Goal: Task Accomplishment & Management: Complete application form

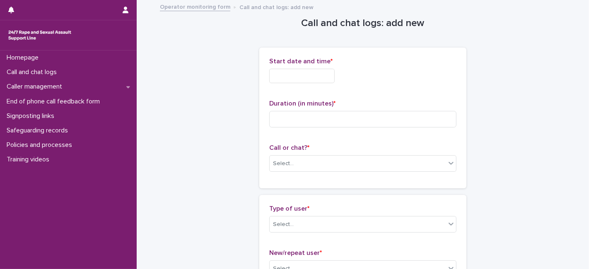
click at [293, 79] on input "text" at bounding box center [301, 76] width 65 height 14
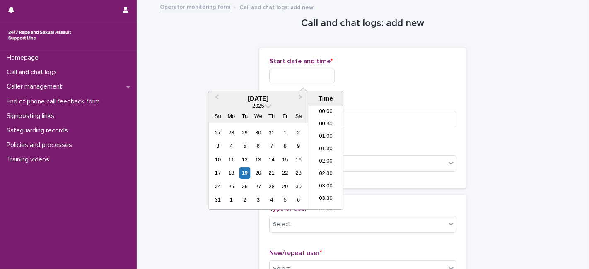
click at [316, 70] on input "text" at bounding box center [301, 76] width 65 height 14
click at [323, 159] on li "18:00" at bounding box center [325, 158] width 35 height 12
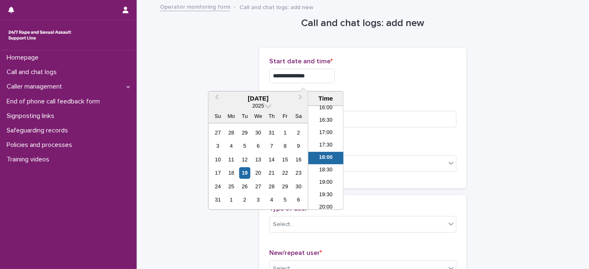
drag, startPoint x: 314, startPoint y: 75, endPoint x: 306, endPoint y: 76, distance: 7.5
click at [306, 76] on input "**********" at bounding box center [301, 76] width 65 height 14
click at [306, 74] on input "**********" at bounding box center [301, 76] width 65 height 14
type input "**********"
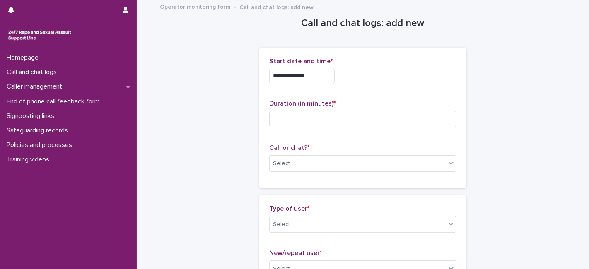
click at [376, 80] on div "**********" at bounding box center [362, 76] width 187 height 14
click at [297, 116] on input at bounding box center [362, 119] width 187 height 17
type input "*"
click at [295, 159] on div "Select..." at bounding box center [358, 164] width 176 height 14
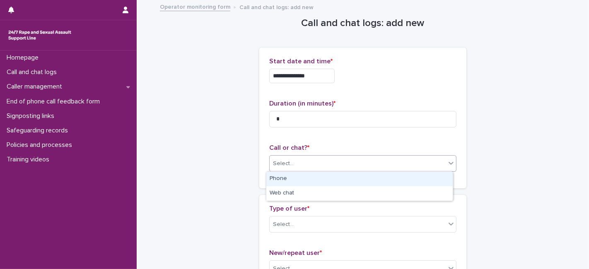
click at [300, 180] on div "Phone" at bounding box center [359, 179] width 186 height 14
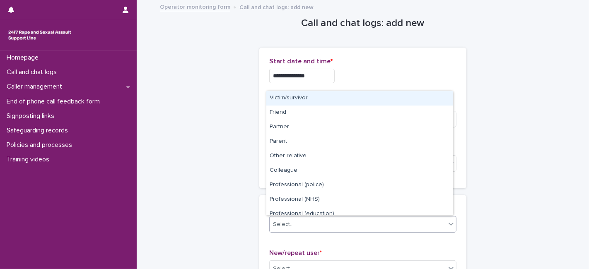
click at [303, 224] on div "Select..." at bounding box center [358, 225] width 176 height 14
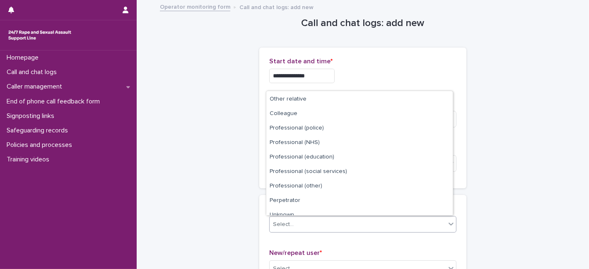
scroll to position [93, 0]
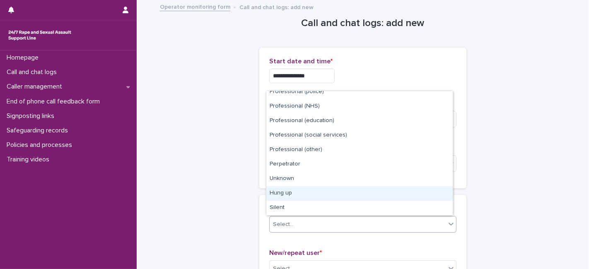
click at [314, 191] on div "Hung up" at bounding box center [359, 193] width 186 height 14
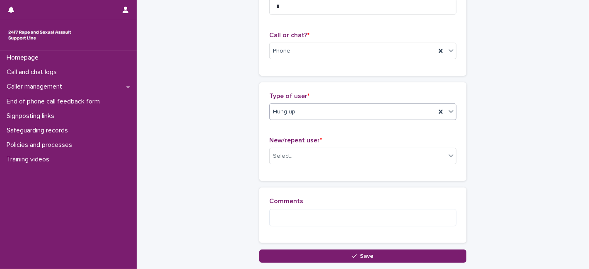
scroll to position [139, 0]
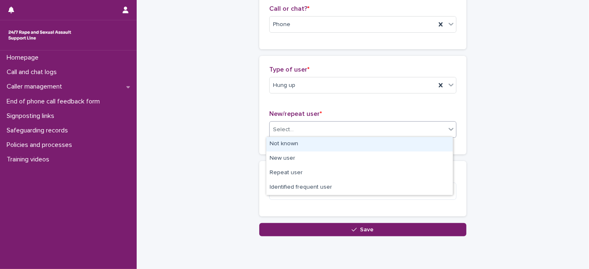
click at [280, 129] on div "Select..." at bounding box center [283, 129] width 21 height 9
click at [283, 147] on div "Not known" at bounding box center [359, 144] width 186 height 14
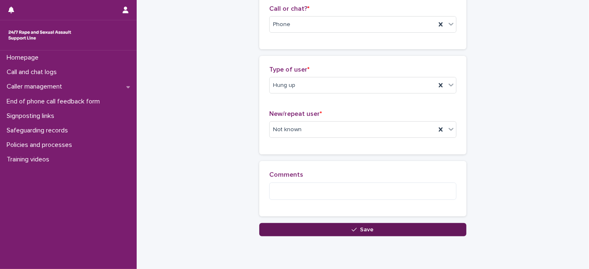
click at [343, 228] on button "Save" at bounding box center [362, 229] width 207 height 13
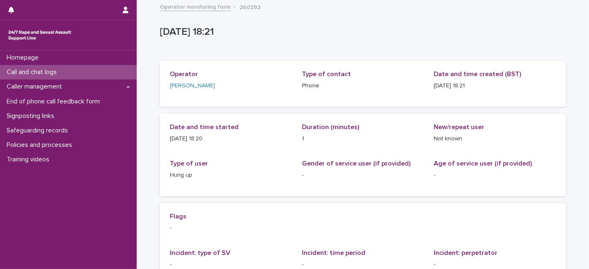
click at [265, 41] on div "[DATE] 18:21" at bounding box center [361, 33] width 403 height 15
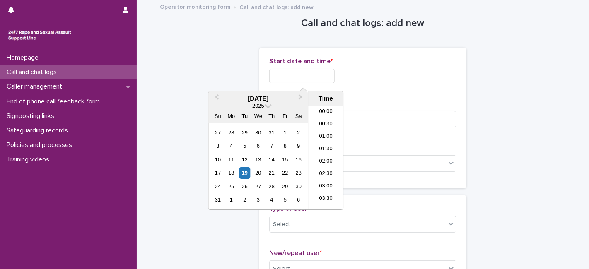
click at [287, 75] on input "text" at bounding box center [301, 76] width 65 height 14
click at [322, 131] on li "18:00" at bounding box center [325, 133] width 35 height 12
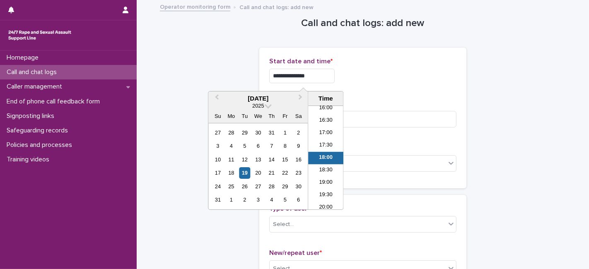
drag, startPoint x: 311, startPoint y: 72, endPoint x: 305, endPoint y: 71, distance: 5.9
click at [305, 71] on input "**********" at bounding box center [301, 76] width 65 height 14
type input "**********"
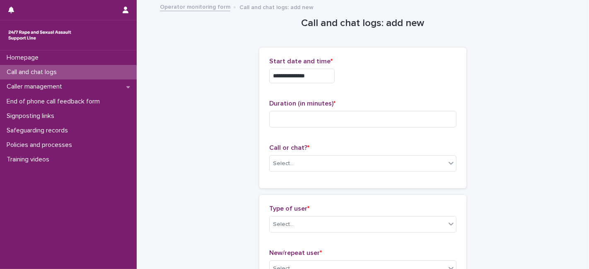
click at [391, 105] on p "Duration (in minutes) *" at bounding box center [362, 104] width 187 height 8
click at [282, 121] on input at bounding box center [362, 119] width 187 height 17
type input "**"
click at [280, 166] on div "Select..." at bounding box center [283, 163] width 21 height 9
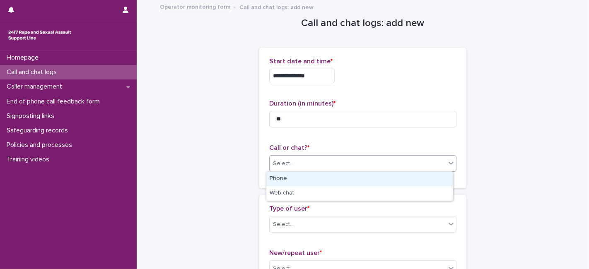
click at [282, 182] on div "Phone" at bounding box center [359, 179] width 186 height 14
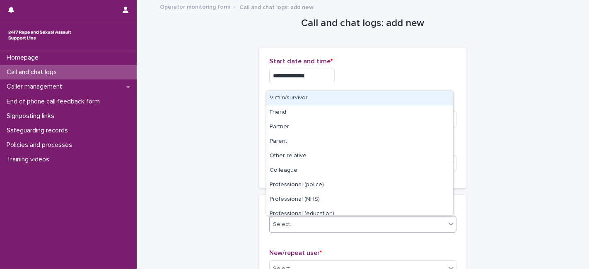
click at [280, 221] on div "Select..." at bounding box center [283, 224] width 21 height 9
click at [316, 99] on div "Victim/survivor" at bounding box center [359, 98] width 186 height 14
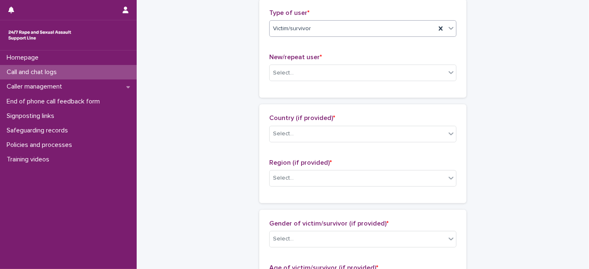
scroll to position [204, 0]
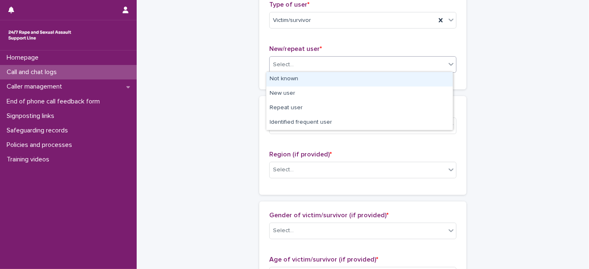
click at [277, 65] on div "Select..." at bounding box center [283, 64] width 21 height 9
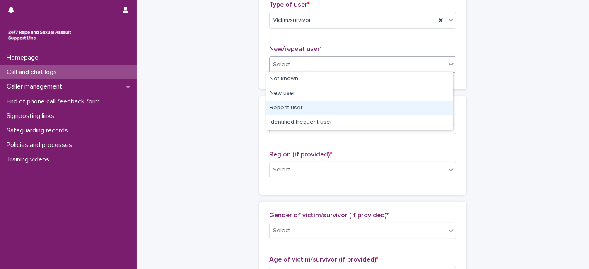
click at [287, 114] on div "Repeat user" at bounding box center [359, 108] width 186 height 14
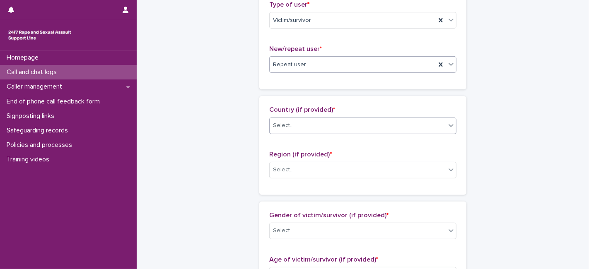
click at [286, 127] on div "Select..." at bounding box center [283, 125] width 21 height 9
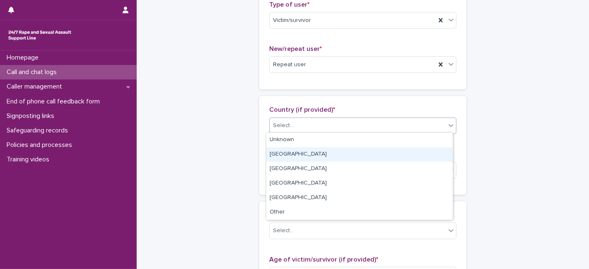
click at [289, 158] on div "[GEOGRAPHIC_DATA]" at bounding box center [359, 154] width 186 height 14
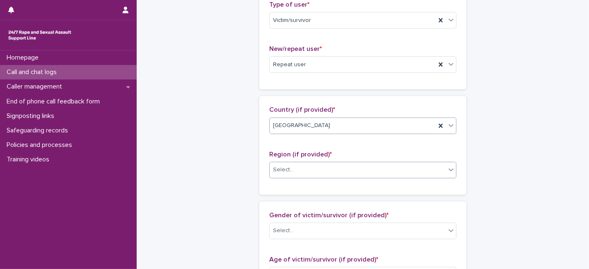
click at [287, 167] on div "Select..." at bounding box center [283, 170] width 21 height 9
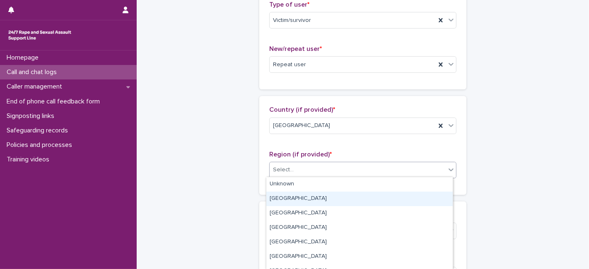
click at [289, 197] on div "[GEOGRAPHIC_DATA]" at bounding box center [359, 199] width 186 height 14
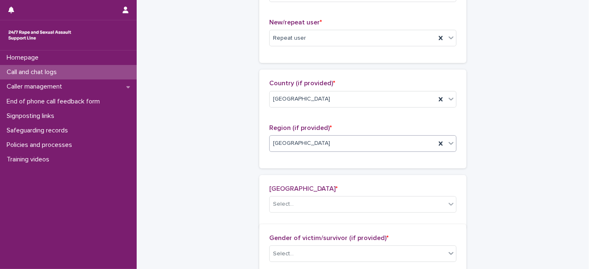
scroll to position [234, 0]
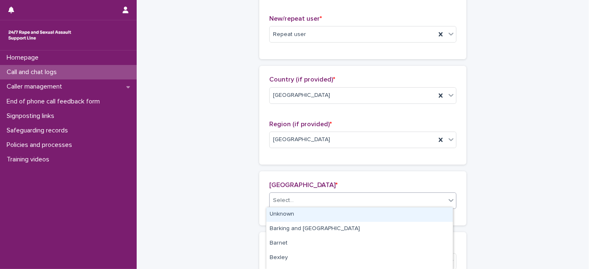
click at [287, 199] on div "Select..." at bounding box center [283, 200] width 21 height 9
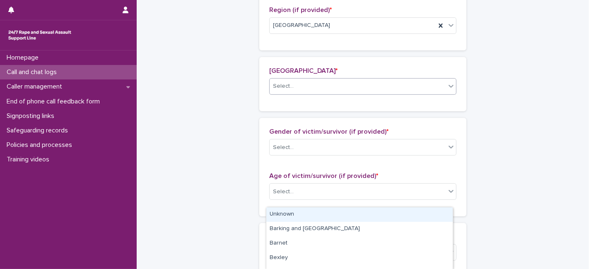
scroll to position [351, 0]
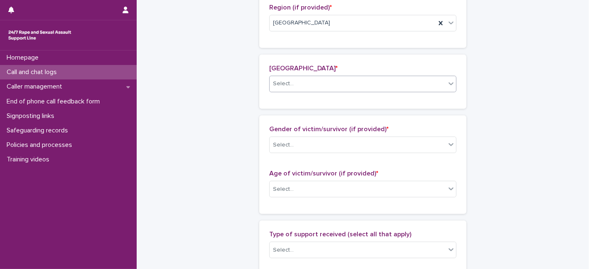
click at [278, 83] on div "Select..." at bounding box center [283, 84] width 21 height 9
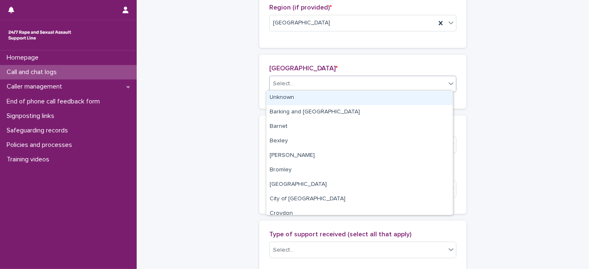
click at [285, 81] on div "Select..." at bounding box center [283, 84] width 21 height 9
click at [282, 97] on div "Unknown" at bounding box center [359, 98] width 186 height 14
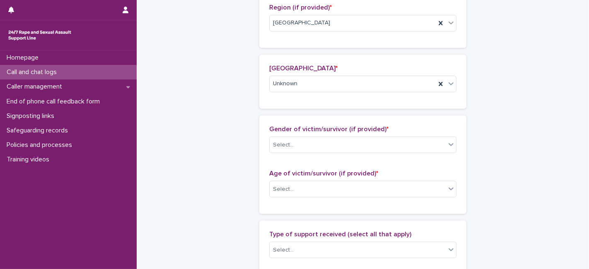
click at [277, 151] on div "Gender of victim/survivor (if provided) * Select..." at bounding box center [362, 142] width 187 height 34
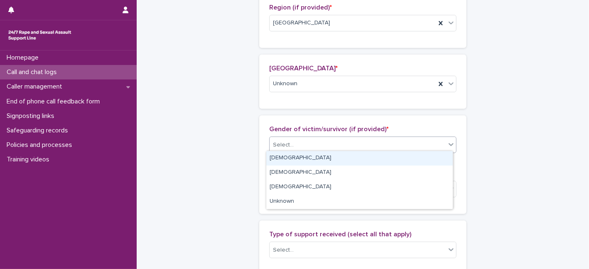
click at [277, 143] on div "Select..." at bounding box center [283, 145] width 21 height 9
click at [279, 158] on div "[DEMOGRAPHIC_DATA]" at bounding box center [359, 158] width 186 height 14
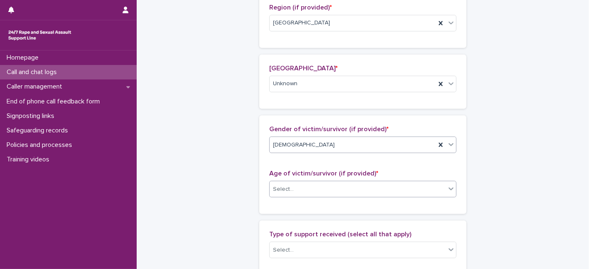
click at [278, 185] on div "Select..." at bounding box center [283, 189] width 21 height 9
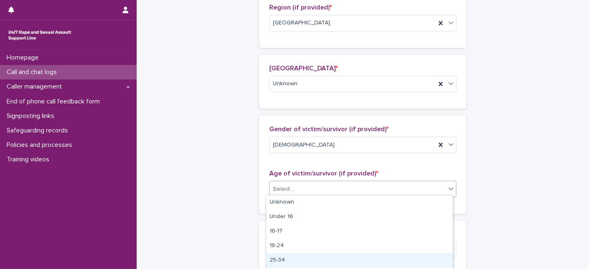
click at [274, 260] on div "25-34" at bounding box center [359, 260] width 186 height 14
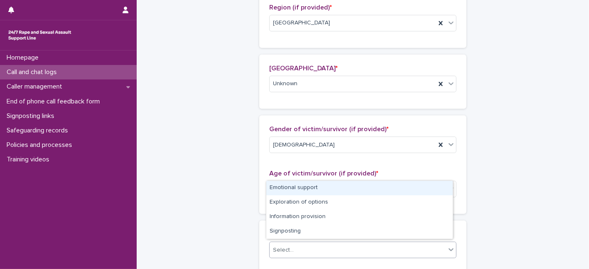
click at [280, 246] on div "Select..." at bounding box center [283, 250] width 21 height 9
click at [294, 189] on div "Emotional support" at bounding box center [359, 188] width 186 height 14
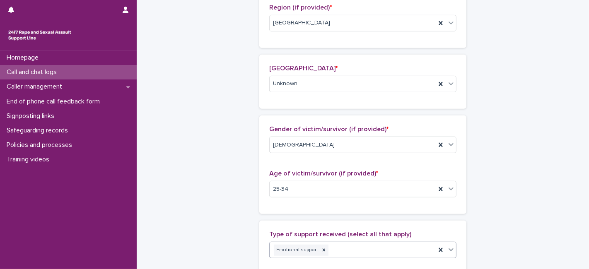
click at [336, 247] on div "Emotional support" at bounding box center [353, 250] width 166 height 14
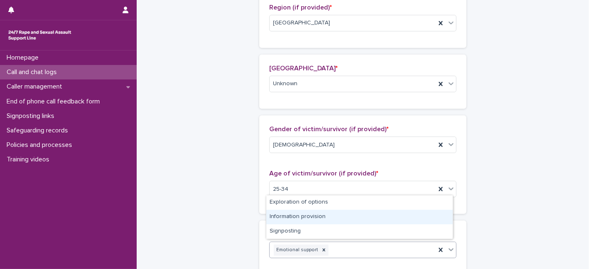
click at [299, 217] on div "Information provision" at bounding box center [359, 217] width 186 height 14
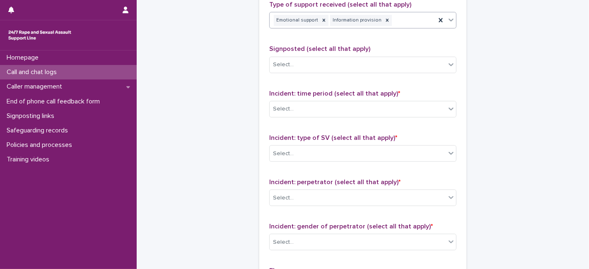
scroll to position [583, 0]
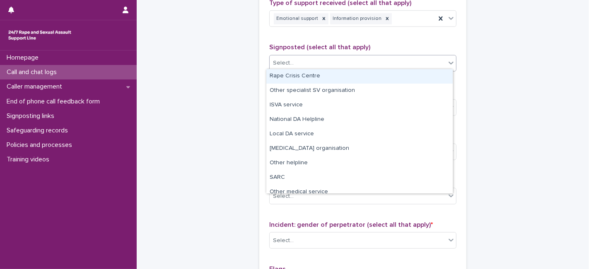
click at [290, 57] on div "Select..." at bounding box center [358, 63] width 176 height 14
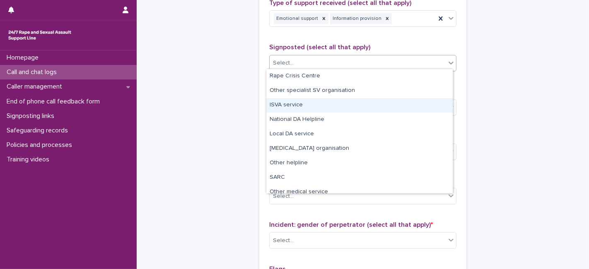
click at [290, 104] on div "ISVA service" at bounding box center [359, 105] width 186 height 14
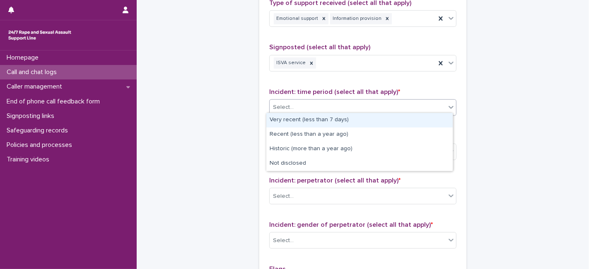
click at [289, 106] on div "Select..." at bounding box center [358, 108] width 176 height 14
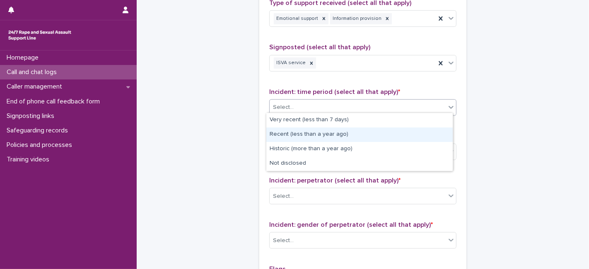
click at [287, 135] on div "Recent (less than a year ago)" at bounding box center [359, 135] width 186 height 14
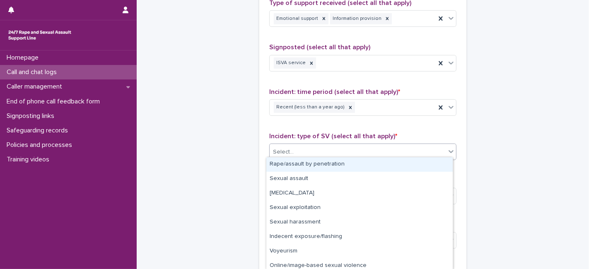
click at [279, 156] on div "Select..." at bounding box center [362, 152] width 187 height 17
click at [285, 163] on div "Rape/assault by penetration" at bounding box center [359, 164] width 186 height 14
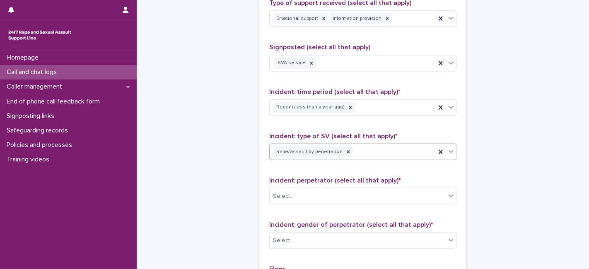
click at [351, 151] on div "Rape/assault by penetration" at bounding box center [353, 152] width 166 height 14
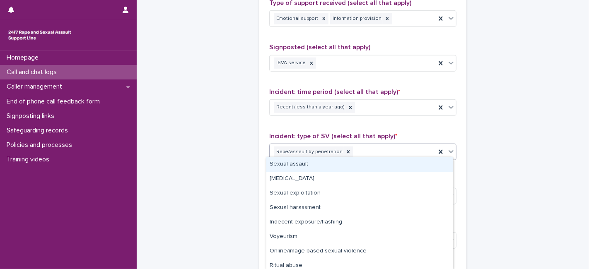
click at [306, 168] on div "Sexual assault" at bounding box center [359, 164] width 186 height 14
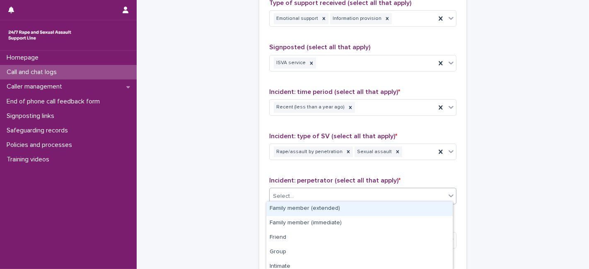
click at [285, 195] on div "Select..." at bounding box center [283, 196] width 21 height 9
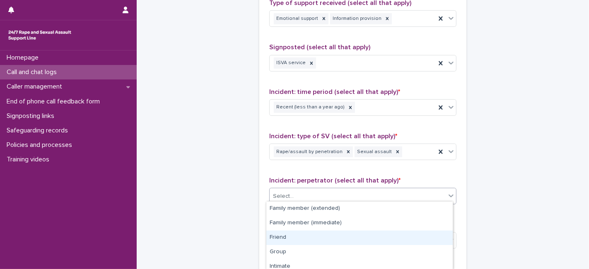
click at [286, 237] on div "Friend" at bounding box center [359, 238] width 186 height 14
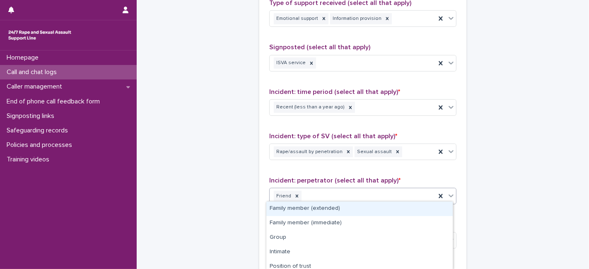
click at [318, 190] on div "Friend" at bounding box center [353, 196] width 166 height 14
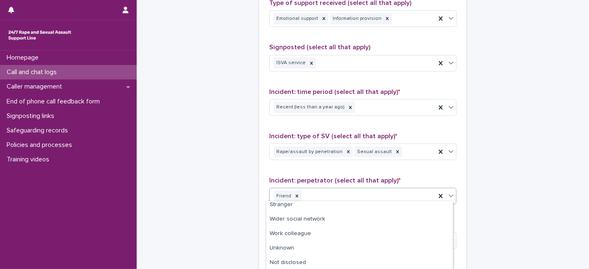
scroll to position [77, 0]
click at [325, 217] on div "Wider social network" at bounding box center [359, 219] width 186 height 14
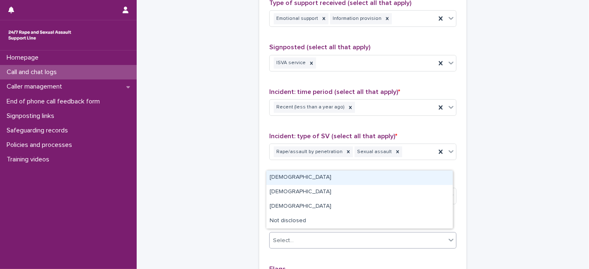
click at [280, 238] on div "Select..." at bounding box center [283, 240] width 21 height 9
click at [282, 179] on div "[DEMOGRAPHIC_DATA]" at bounding box center [359, 178] width 186 height 14
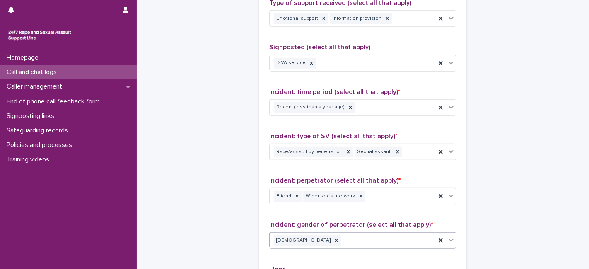
click at [319, 237] on div "[DEMOGRAPHIC_DATA]" at bounding box center [353, 241] width 166 height 14
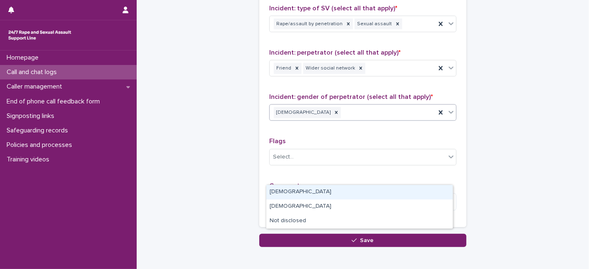
scroll to position [713, 0]
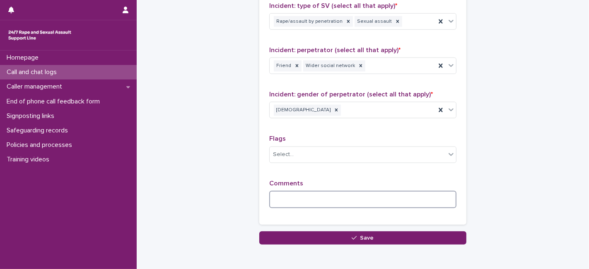
click at [318, 191] on textarea at bounding box center [362, 199] width 187 height 17
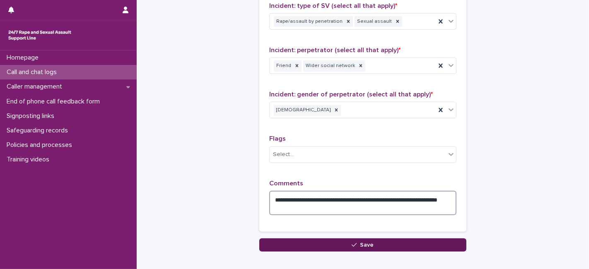
type textarea "**********"
click at [361, 242] on span "Save" at bounding box center [367, 245] width 14 height 6
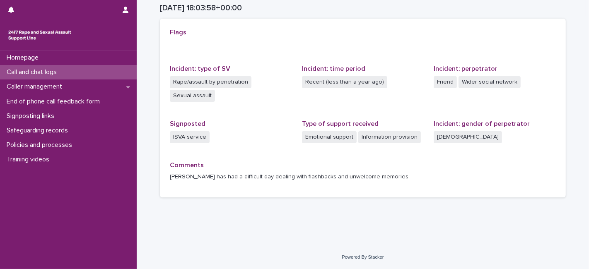
scroll to position [184, 0]
click at [271, 27] on div "Flags - Incident: type of SV Rape/assault by penetration Sexual assault Inciden…" at bounding box center [363, 108] width 406 height 179
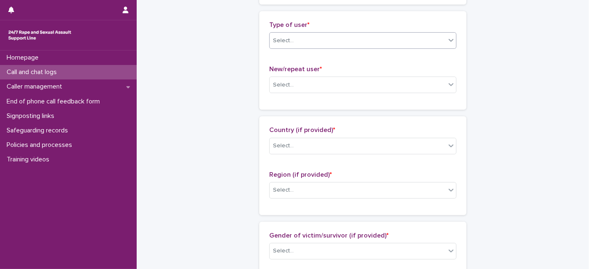
click at [285, 36] on div "Select..." at bounding box center [283, 40] width 21 height 9
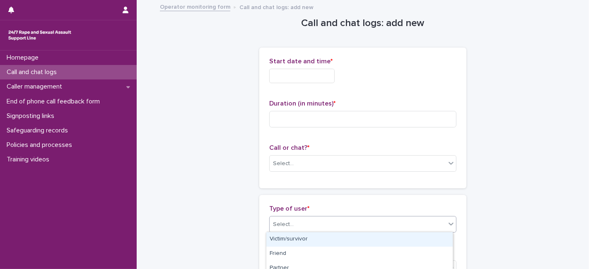
click at [277, 76] on input "text" at bounding box center [301, 76] width 65 height 14
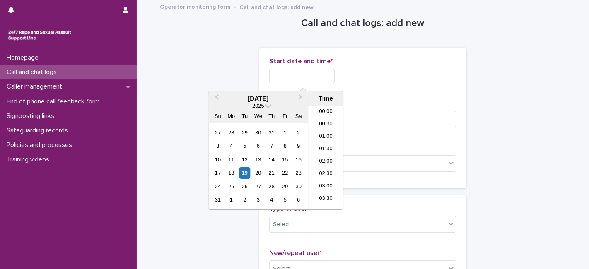
scroll to position [426, 0]
click at [324, 169] on li "19:30" at bounding box center [325, 170] width 35 height 12
click at [311, 75] on input "**********" at bounding box center [301, 76] width 65 height 14
type input "**********"
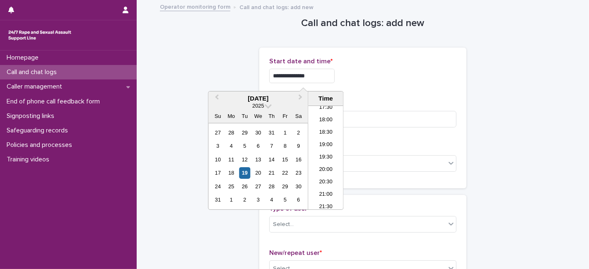
click at [380, 93] on div "**********" at bounding box center [362, 118] width 187 height 121
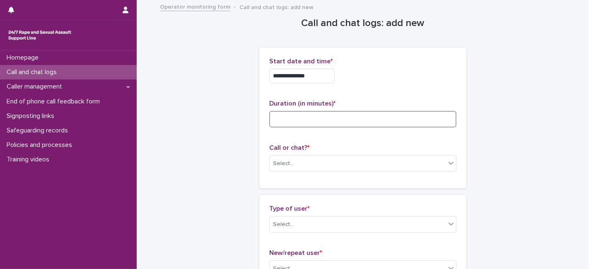
click at [295, 116] on input at bounding box center [362, 119] width 187 height 17
type input "*"
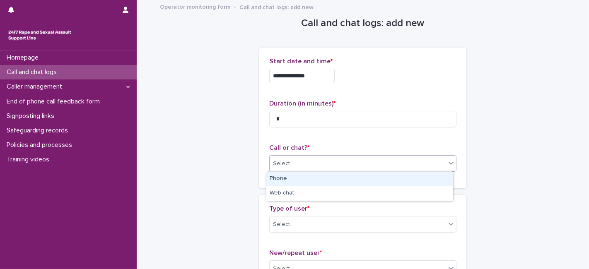
click at [285, 157] on div "Select..." at bounding box center [358, 164] width 176 height 14
click at [285, 181] on div "Phone" at bounding box center [359, 179] width 186 height 14
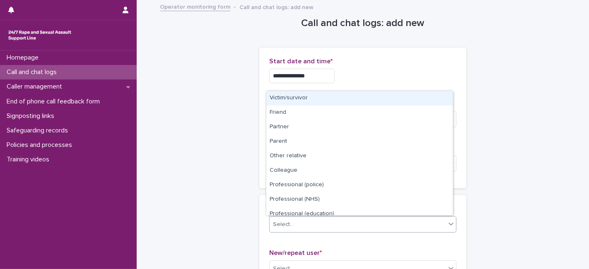
click at [287, 222] on div "Select..." at bounding box center [283, 224] width 21 height 9
click at [290, 96] on div "Victim/survivor" at bounding box center [359, 98] width 186 height 14
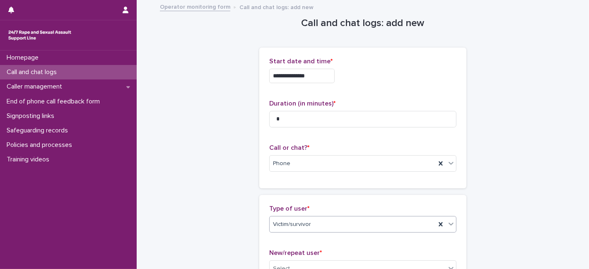
click at [290, 224] on span "Victim/survivor" at bounding box center [292, 224] width 38 height 9
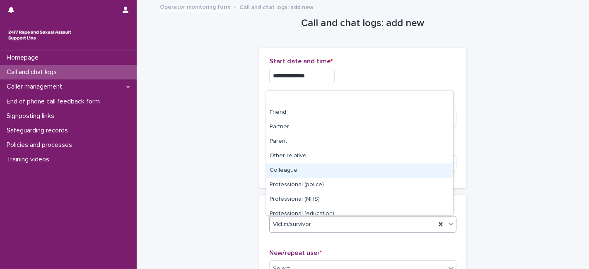
scroll to position [93, 0]
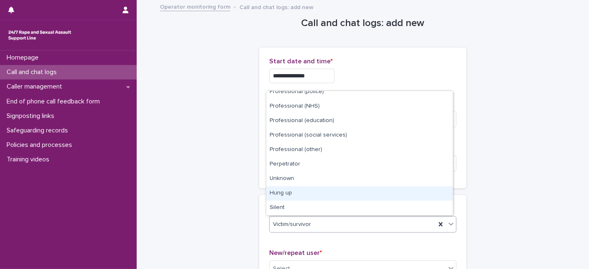
click at [283, 190] on div "Hung up" at bounding box center [359, 193] width 186 height 14
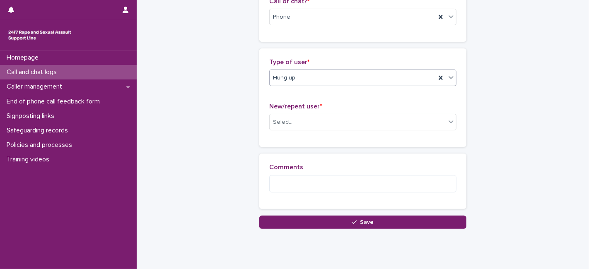
scroll to position [147, 0]
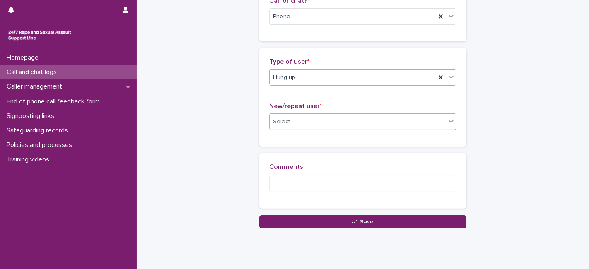
click at [311, 123] on div "Select..." at bounding box center [358, 122] width 176 height 14
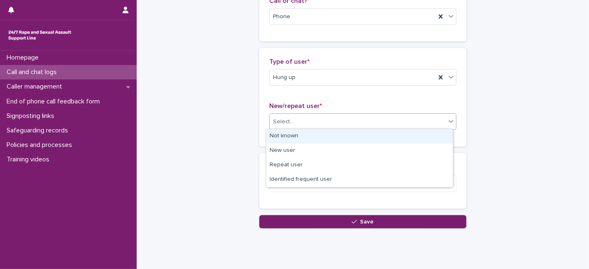
click at [304, 137] on div "Not known" at bounding box center [359, 136] width 186 height 14
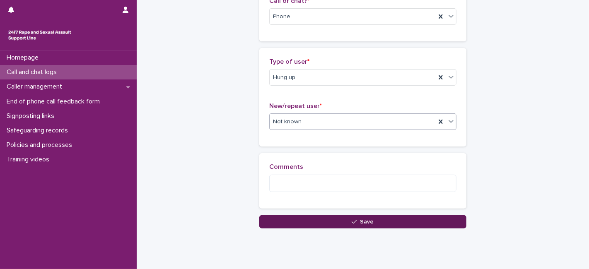
click at [352, 219] on icon "button" at bounding box center [354, 222] width 5 height 6
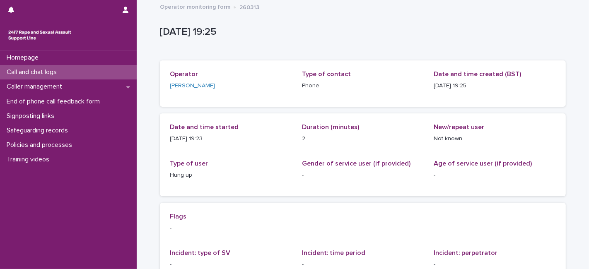
click at [265, 35] on p "[DATE] 19:25" at bounding box center [361, 32] width 403 height 12
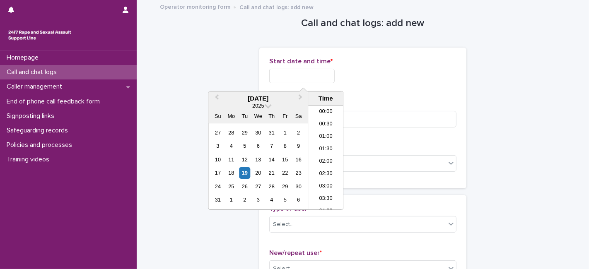
click at [290, 72] on input "text" at bounding box center [301, 76] width 65 height 14
click at [325, 144] on li "19:30" at bounding box center [325, 146] width 35 height 12
type input "**********"
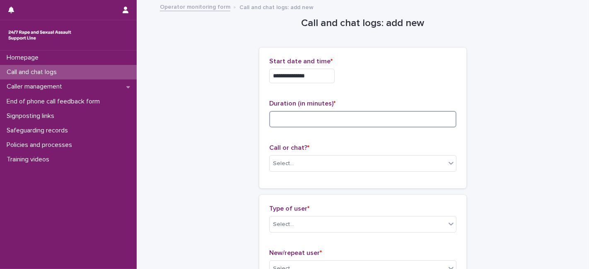
click at [271, 117] on input at bounding box center [362, 119] width 187 height 17
type input "**"
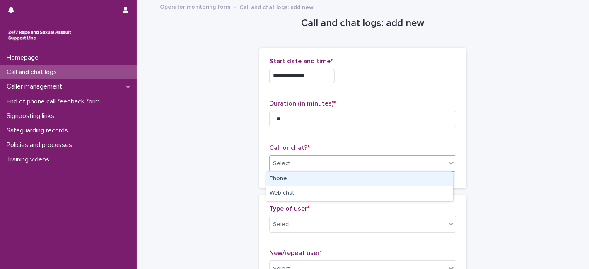
click at [279, 162] on div "Select..." at bounding box center [283, 163] width 21 height 9
click at [282, 182] on div "Phone" at bounding box center [359, 179] width 186 height 14
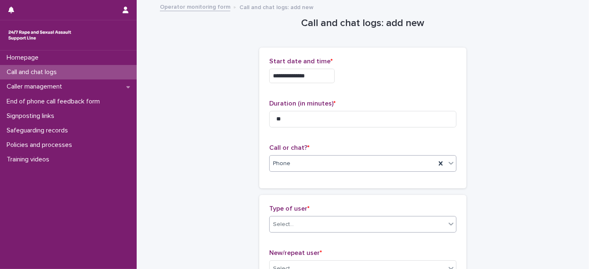
click at [283, 222] on div "Select..." at bounding box center [283, 224] width 21 height 9
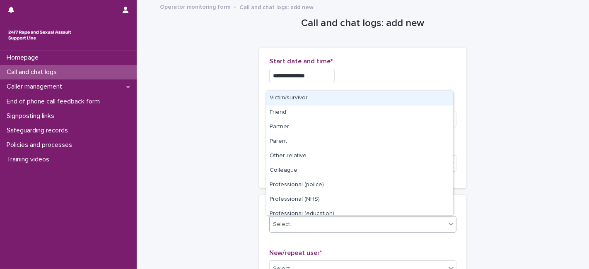
click at [315, 101] on div "Victim/survivor" at bounding box center [359, 98] width 186 height 14
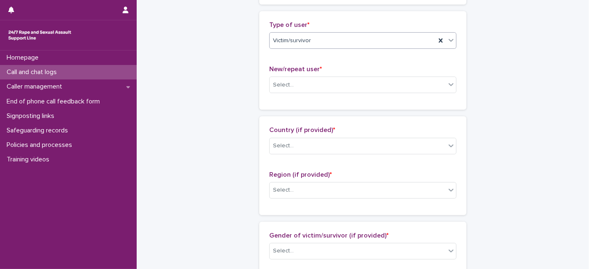
scroll to position [187, 0]
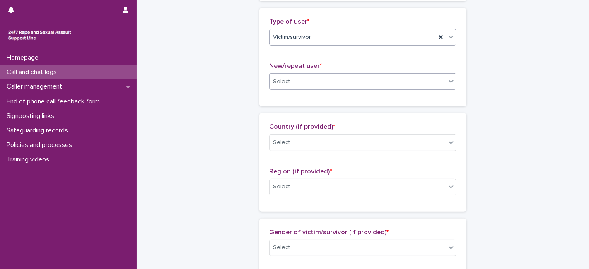
click at [313, 86] on div "Select..." at bounding box center [358, 82] width 176 height 14
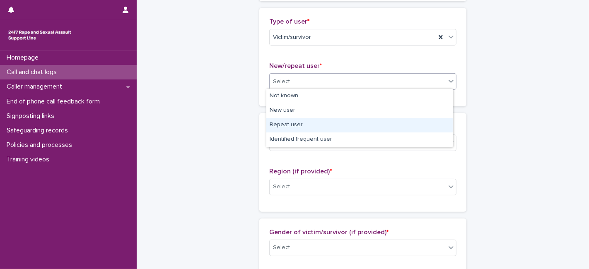
click at [303, 123] on div "Repeat user" at bounding box center [359, 125] width 186 height 14
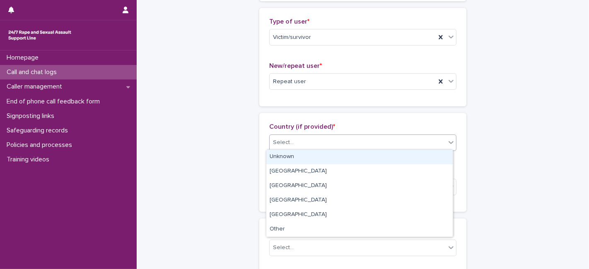
click at [296, 144] on div "Select..." at bounding box center [358, 143] width 176 height 14
click at [295, 152] on div "Unknown" at bounding box center [359, 157] width 186 height 14
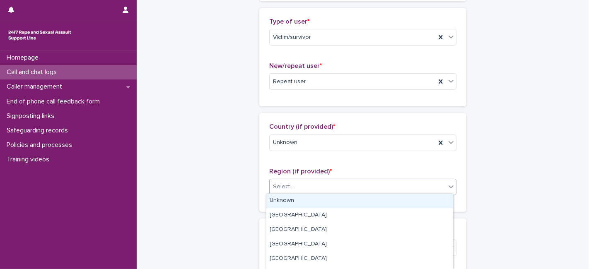
click at [284, 186] on div "Select..." at bounding box center [283, 187] width 21 height 9
click at [285, 202] on div "Unknown" at bounding box center [359, 201] width 186 height 14
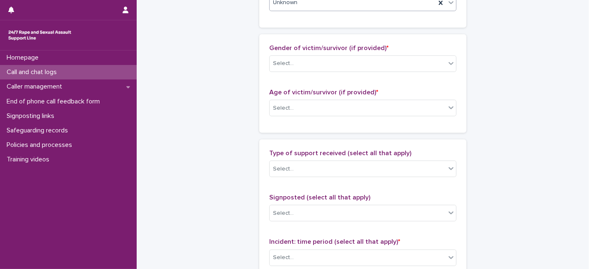
scroll to position [374, 0]
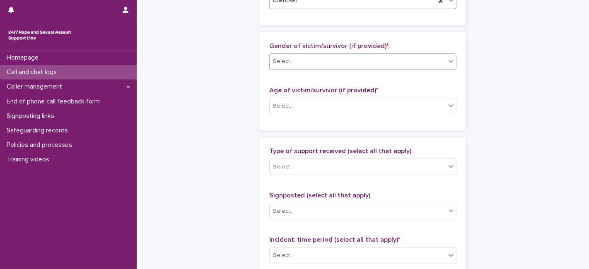
click at [312, 58] on div "Select..." at bounding box center [358, 62] width 176 height 14
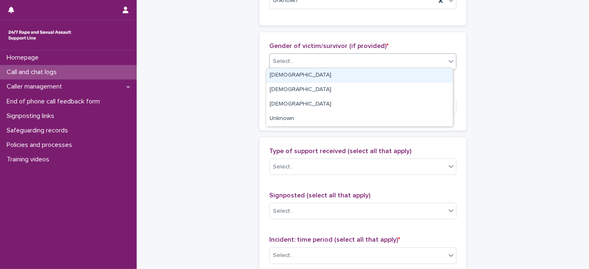
click at [296, 78] on div "[DEMOGRAPHIC_DATA]" at bounding box center [359, 75] width 186 height 14
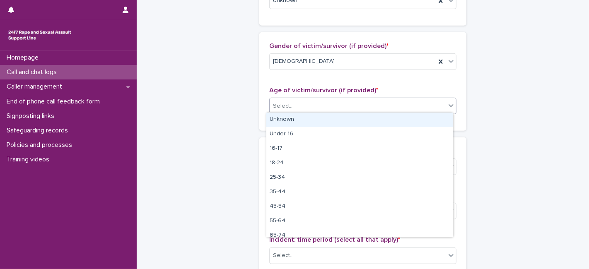
click at [295, 103] on div "Select..." at bounding box center [358, 106] width 176 height 14
click at [290, 121] on div "Unknown" at bounding box center [359, 120] width 186 height 14
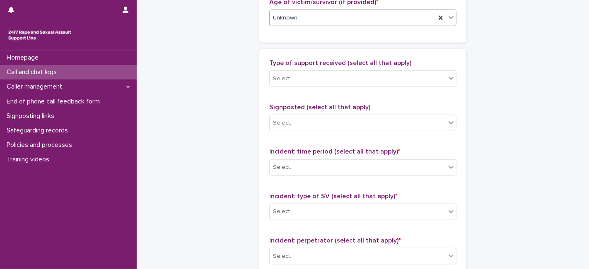
scroll to position [467, 0]
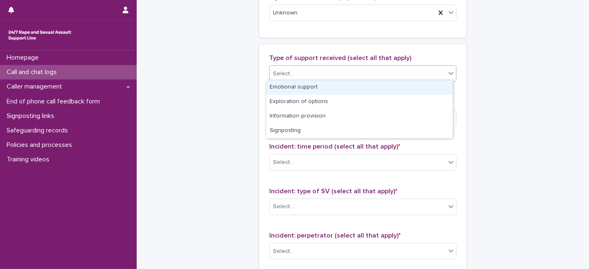
click at [275, 75] on div "Select..." at bounding box center [283, 74] width 21 height 9
click at [282, 89] on div "Emotional support" at bounding box center [359, 87] width 186 height 14
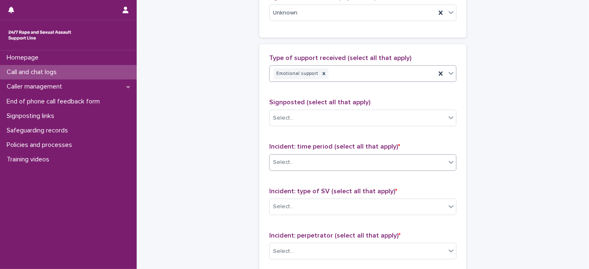
click at [285, 158] on div "Select..." at bounding box center [283, 162] width 21 height 9
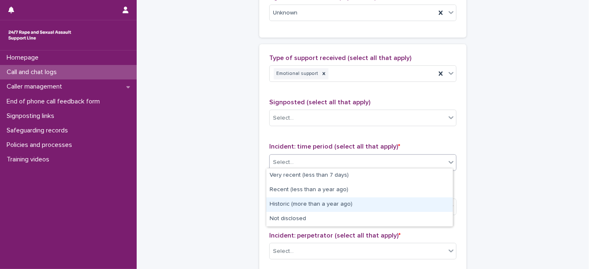
click at [285, 203] on div "Historic (more than a year ago)" at bounding box center [359, 205] width 186 height 14
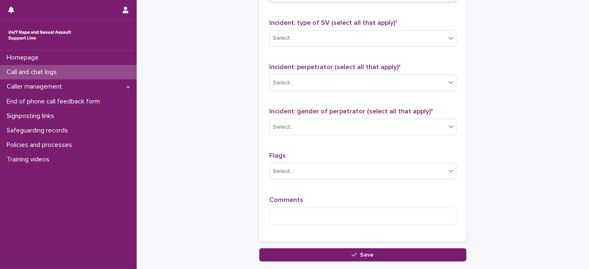
scroll to position [640, 0]
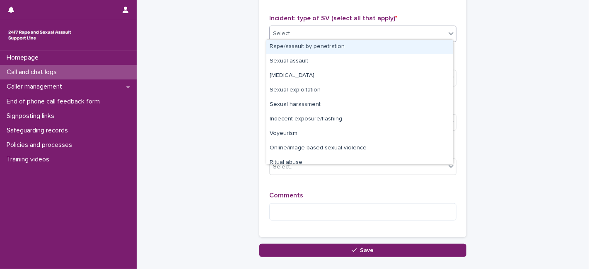
click at [275, 31] on div "Select..." at bounding box center [283, 33] width 21 height 9
click at [280, 41] on div "Rape/assault by penetration" at bounding box center [359, 47] width 186 height 14
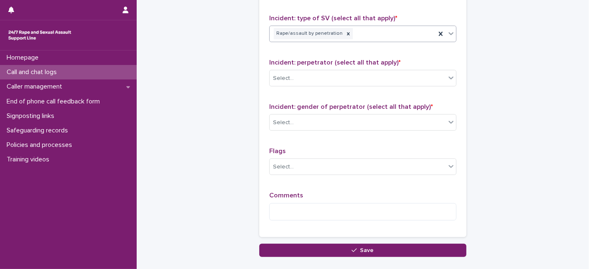
click at [362, 31] on div "Rape/assault by penetration" at bounding box center [353, 34] width 166 height 14
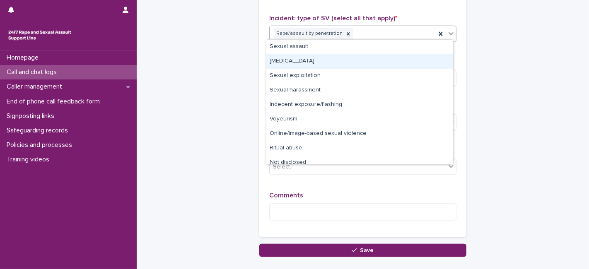
click at [302, 63] on div "[MEDICAL_DATA]" at bounding box center [359, 61] width 186 height 14
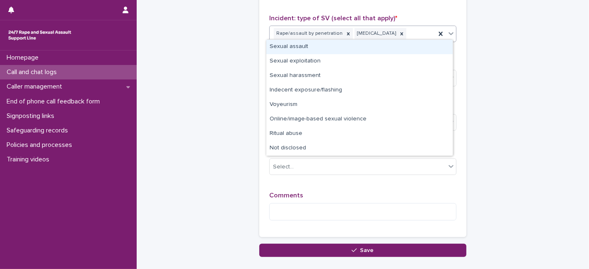
click at [409, 30] on div "Rape/assault by penetration [MEDICAL_DATA]" at bounding box center [353, 34] width 166 height 14
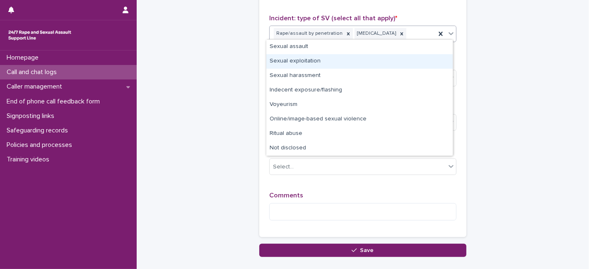
click at [301, 63] on div "Sexual exploitation" at bounding box center [359, 61] width 186 height 14
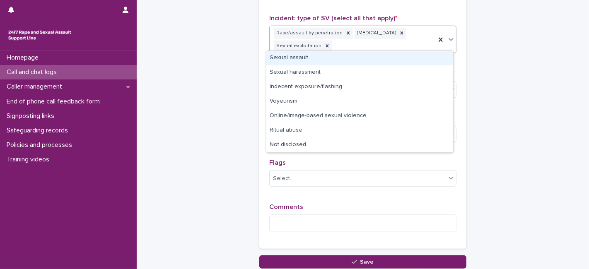
click at [347, 42] on div "Rape/assault by penetration [MEDICAL_DATA] Sexual exploitation" at bounding box center [353, 39] width 166 height 27
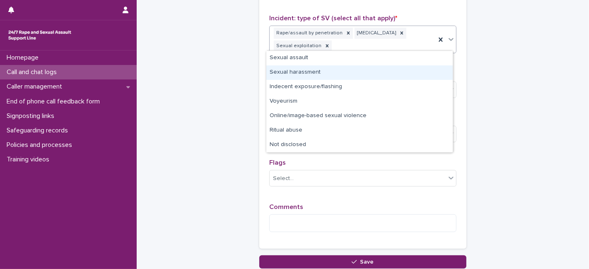
click at [314, 73] on div "Sexual harassment" at bounding box center [359, 72] width 186 height 14
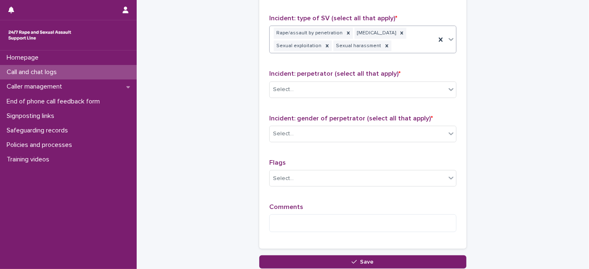
click at [398, 43] on div "Rape/assault by penetration [MEDICAL_DATA] Sexual exploitation Sexual harassment" at bounding box center [353, 39] width 166 height 27
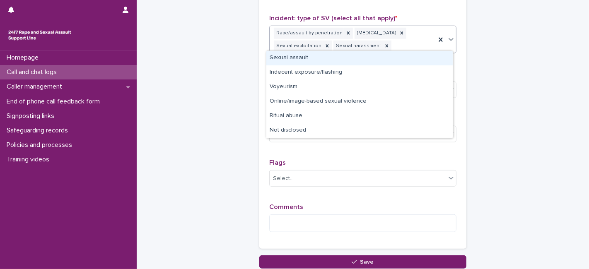
click at [279, 59] on div "Sexual assault" at bounding box center [359, 58] width 186 height 14
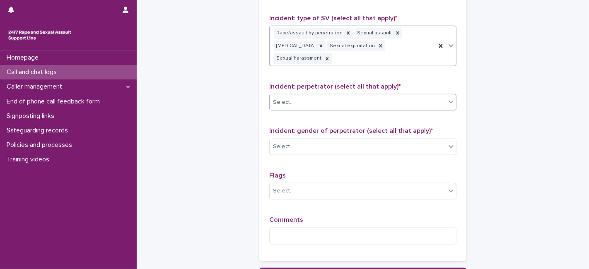
click at [281, 101] on div "Select..." at bounding box center [283, 102] width 21 height 9
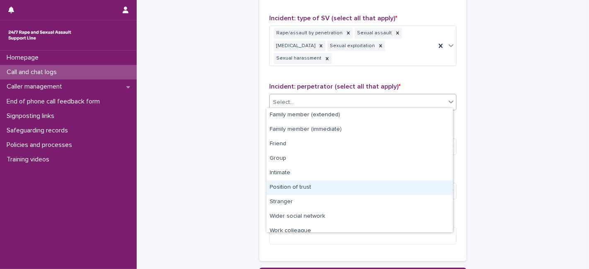
click at [284, 184] on div "Position of trust" at bounding box center [359, 188] width 186 height 14
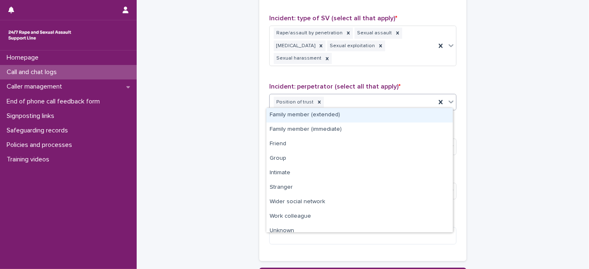
click at [328, 95] on div "Position of trust" at bounding box center [353, 102] width 166 height 14
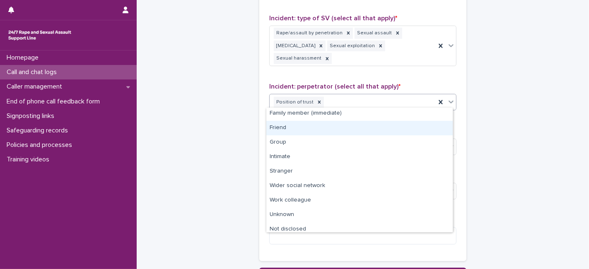
scroll to position [20, 0]
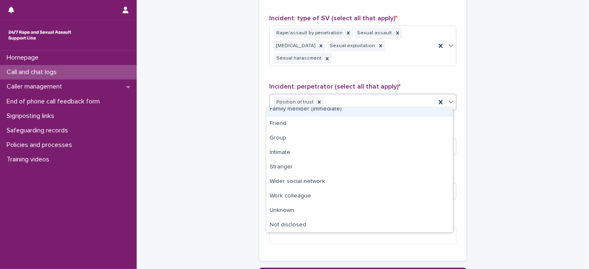
click at [408, 72] on div "Type of support received (select all that apply) Emotional support Signposted (…" at bounding box center [362, 66] width 187 height 370
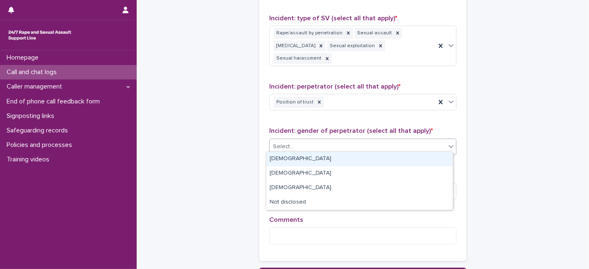
click at [286, 142] on div "Select..." at bounding box center [283, 146] width 21 height 9
click at [285, 159] on div "[DEMOGRAPHIC_DATA]" at bounding box center [359, 159] width 186 height 14
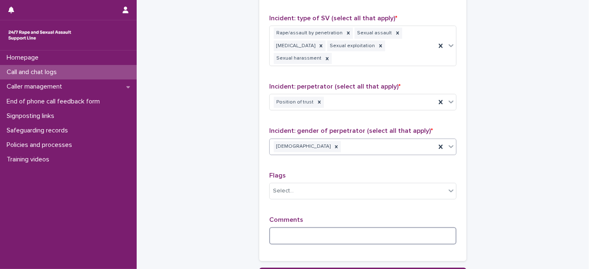
click at [277, 229] on textarea at bounding box center [362, 235] width 187 height 17
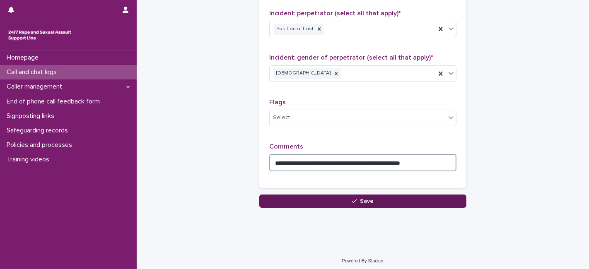
type textarea "**********"
click at [360, 198] on span "Save" at bounding box center [367, 201] width 14 height 6
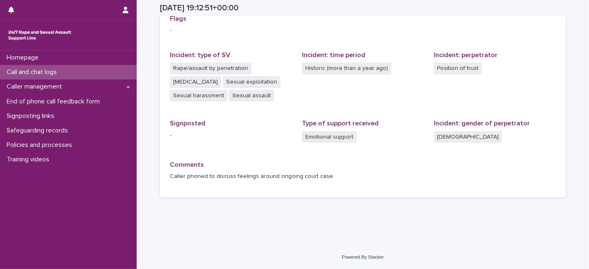
scroll to position [198, 0]
